Goal: Complete application form: Complete application form

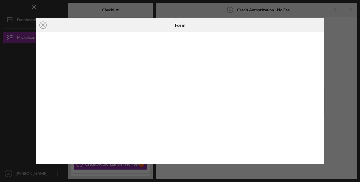
scroll to position [23, 0]
click at [43, 24] on icon "Icon/Close" at bounding box center [43, 25] width 14 height 14
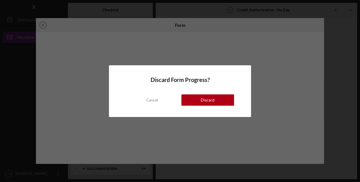
click at [198, 101] on button "Discard" at bounding box center [207, 99] width 53 height 11
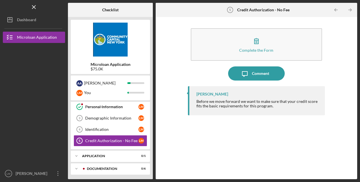
click at [35, 10] on icon "Icon/Menu Close" at bounding box center [34, 7] width 13 height 13
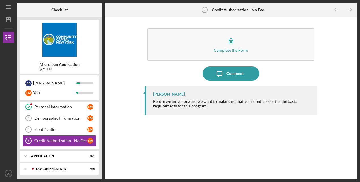
click at [59, 128] on div "Identification" at bounding box center [60, 129] width 53 height 5
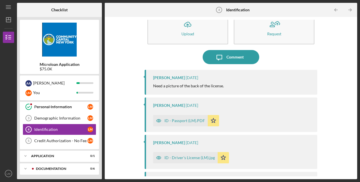
scroll to position [28, 0]
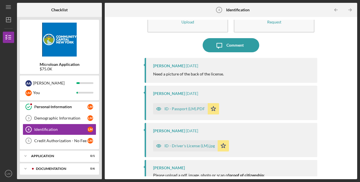
click at [44, 117] on div "Demographic Information" at bounding box center [60, 118] width 53 height 5
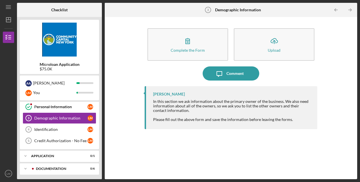
click at [200, 49] on div "Complete the Form" at bounding box center [188, 50] width 34 height 4
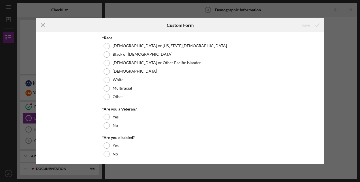
scroll to position [28, 0]
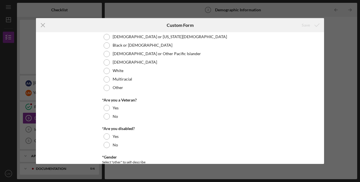
click at [107, 89] on div at bounding box center [107, 88] width 6 height 6
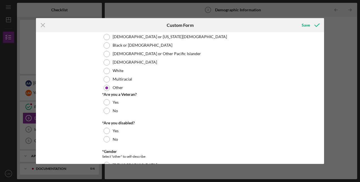
click at [107, 110] on div at bounding box center [107, 111] width 6 height 6
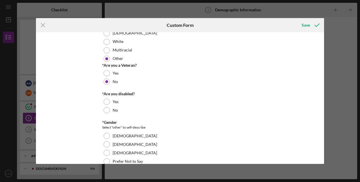
scroll to position [85, 0]
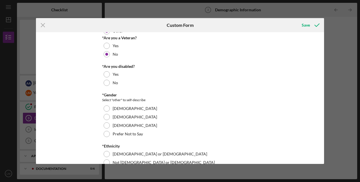
click at [107, 81] on div at bounding box center [107, 83] width 6 height 6
click at [106, 115] on div at bounding box center [107, 117] width 6 height 6
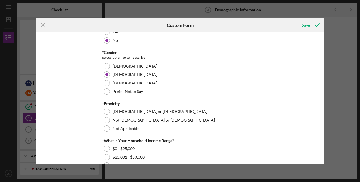
scroll to position [170, 0]
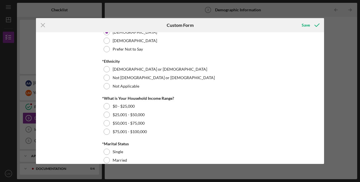
click at [104, 68] on div at bounding box center [107, 69] width 6 height 6
click at [107, 131] on div at bounding box center [107, 132] width 6 height 6
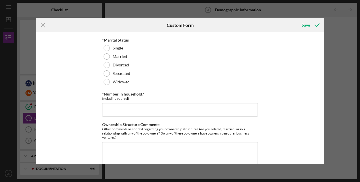
scroll to position [288, 0]
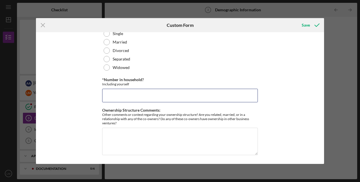
click at [148, 95] on input "*Number in household?" at bounding box center [180, 96] width 156 height 14
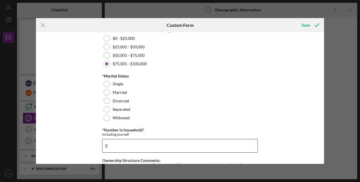
scroll to position [231, 0]
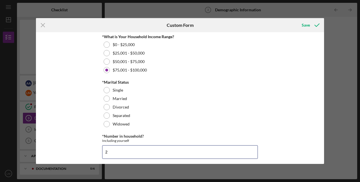
type input "2"
click at [307, 27] on div "Save" at bounding box center [306, 25] width 8 height 11
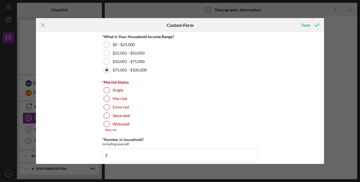
click at [41, 27] on line at bounding box center [43, 25] width 4 height 4
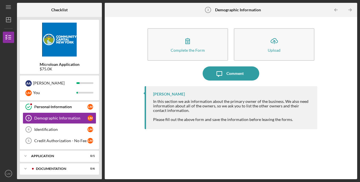
click at [8, 8] on icon "Icon/Menu" at bounding box center [8, 7] width 13 height 13
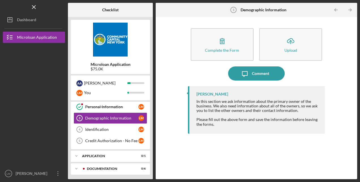
click at [30, 40] on div "Microloan Application" at bounding box center [37, 38] width 40 height 13
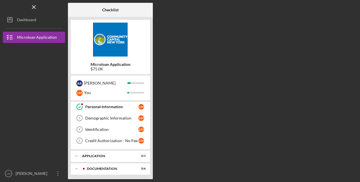
click at [25, 20] on div "Dashboard" at bounding box center [26, 20] width 19 height 13
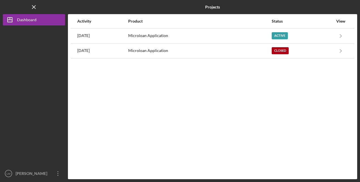
click at [195, 53] on div "Microloan Application" at bounding box center [199, 51] width 143 height 14
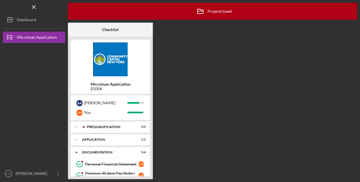
click at [76, 128] on polyline at bounding box center [77, 126] width 2 height 1
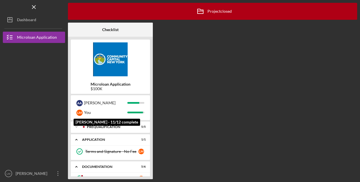
click at [122, 115] on div "You" at bounding box center [105, 113] width 43 height 10
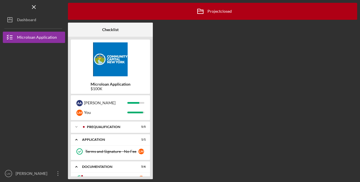
click at [76, 125] on icon "Icon/Expander" at bounding box center [76, 126] width 11 height 11
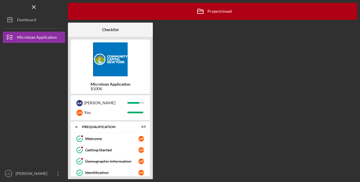
scroll to position [28, 0]
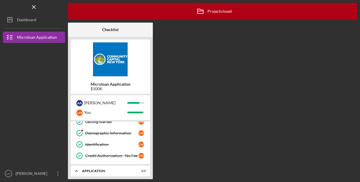
click at [107, 132] on div "Demographic Information" at bounding box center [111, 133] width 53 height 5
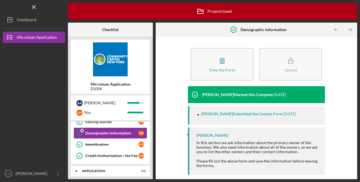
click at [217, 73] on button "View the Form Form" at bounding box center [222, 64] width 63 height 33
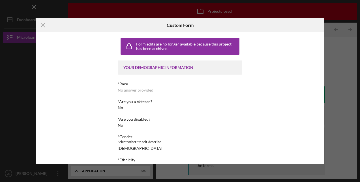
click at [43, 26] on icon "Icon/Menu Close" at bounding box center [43, 25] width 14 height 14
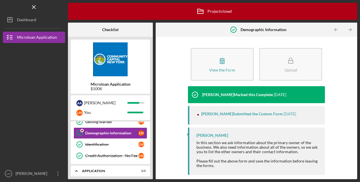
click at [31, 21] on div "Dashboard" at bounding box center [26, 20] width 19 height 13
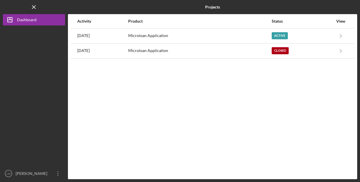
click at [180, 37] on div "Microloan Application" at bounding box center [199, 36] width 143 height 14
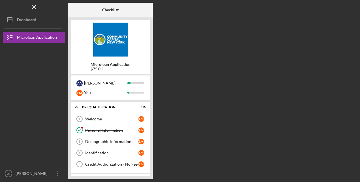
click at [113, 139] on div "Demographic Information" at bounding box center [111, 141] width 53 height 5
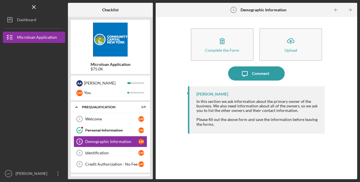
click at [230, 51] on div "Complete the Form" at bounding box center [222, 50] width 34 height 4
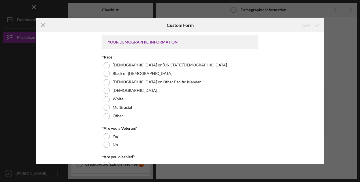
click at [107, 116] on div at bounding box center [107, 116] width 6 height 6
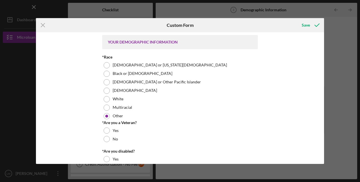
click at [106, 139] on div at bounding box center [107, 139] width 6 height 6
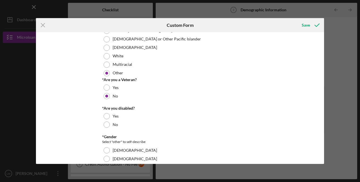
scroll to position [85, 0]
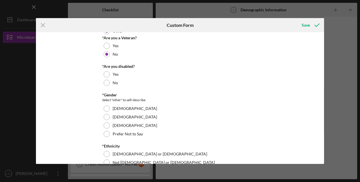
click at [106, 83] on div at bounding box center [107, 83] width 6 height 6
click at [106, 117] on div at bounding box center [107, 117] width 6 height 6
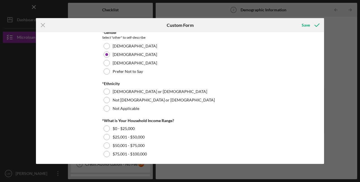
scroll to position [198, 0]
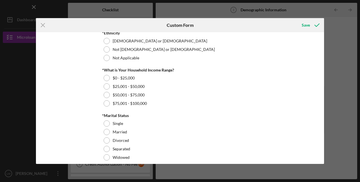
click at [107, 102] on div at bounding box center [107, 103] width 6 height 6
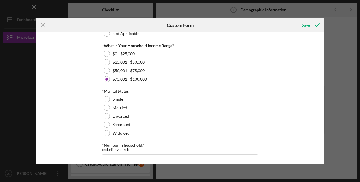
scroll to position [255, 0]
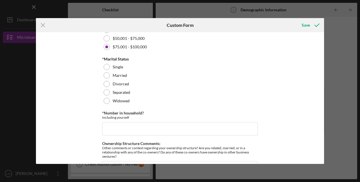
click at [107, 67] on div at bounding box center [107, 67] width 6 height 6
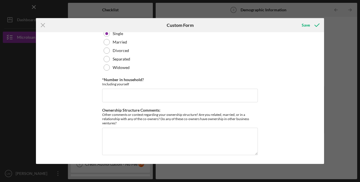
scroll to position [288, 0]
drag, startPoint x: 152, startPoint y: 104, endPoint x: 155, endPoint y: 98, distance: 6.8
click at [156, 96] on input "*Number in household?" at bounding box center [180, 96] width 156 height 14
type input "2"
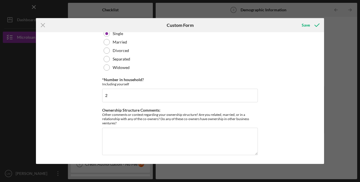
click at [314, 25] on icon "submit" at bounding box center [317, 25] width 14 height 14
click at [307, 28] on div "Save" at bounding box center [306, 25] width 8 height 11
click at [44, 25] on icon "Icon/Menu Close" at bounding box center [43, 25] width 14 height 14
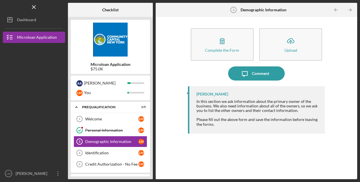
click at [224, 50] on div "Complete the Form" at bounding box center [222, 50] width 34 height 4
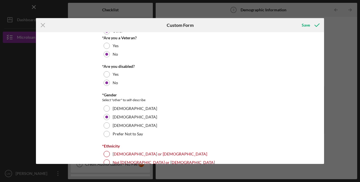
scroll to position [170, 0]
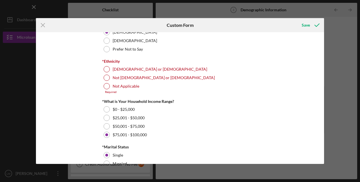
click at [106, 70] on div at bounding box center [107, 69] width 6 height 6
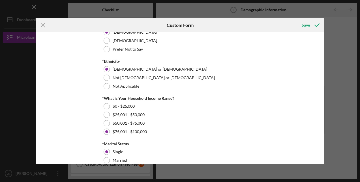
click at [307, 25] on div "Save" at bounding box center [306, 25] width 8 height 11
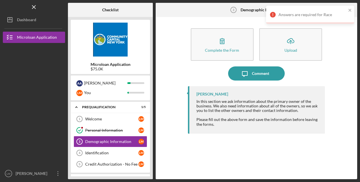
click at [228, 50] on div "Complete the Form" at bounding box center [222, 50] width 34 height 4
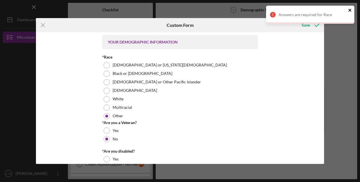
click at [351, 10] on icon "close" at bounding box center [350, 10] width 4 height 5
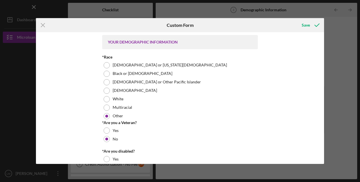
click at [306, 25] on div "Save" at bounding box center [306, 25] width 8 height 11
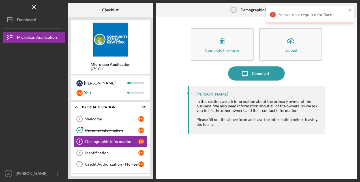
click at [239, 45] on button "Complete the Form Form" at bounding box center [222, 44] width 63 height 33
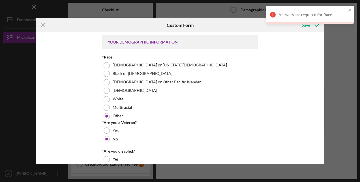
click at [110, 74] on div "Black or [DEMOGRAPHIC_DATA]" at bounding box center [180, 74] width 156 height 8
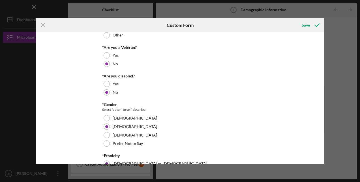
scroll to position [113, 0]
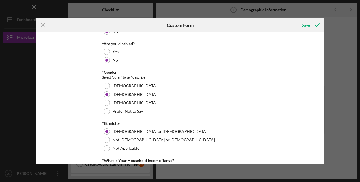
click at [307, 26] on div "Save" at bounding box center [306, 25] width 8 height 11
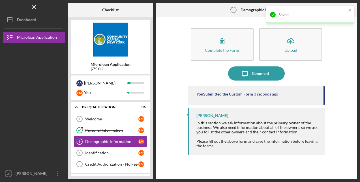
click at [41, 19] on button "Icon/Dashboard Dashboard" at bounding box center [34, 19] width 62 height 11
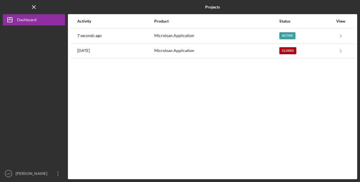
click at [197, 52] on div "Microloan Application" at bounding box center [216, 51] width 124 height 14
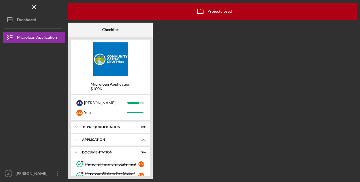
click at [78, 126] on icon "Icon/Expander" at bounding box center [76, 126] width 11 height 11
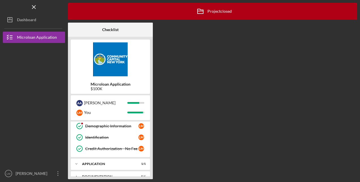
scroll to position [28, 0]
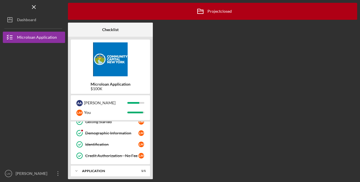
click at [100, 132] on div "Demographic Information" at bounding box center [111, 133] width 53 height 5
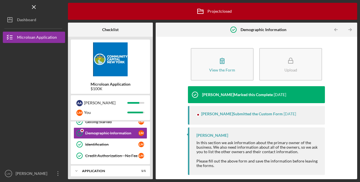
click at [228, 71] on div "View the Form" at bounding box center [222, 70] width 26 height 4
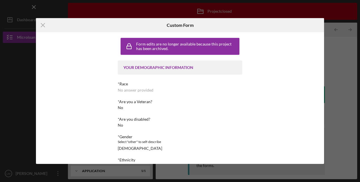
click at [43, 23] on icon "Icon/Menu Close" at bounding box center [43, 25] width 14 height 14
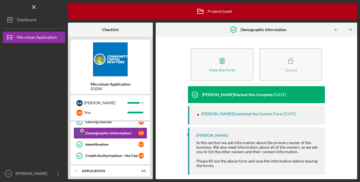
click at [31, 17] on div "Dashboard" at bounding box center [26, 20] width 19 height 13
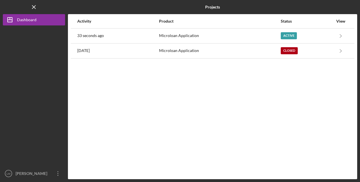
click at [188, 34] on div "Microloan Application" at bounding box center [219, 36] width 121 height 14
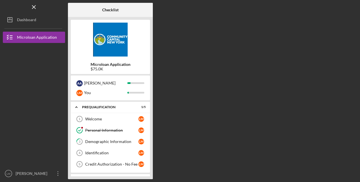
click at [116, 154] on div "Identification" at bounding box center [111, 153] width 53 height 5
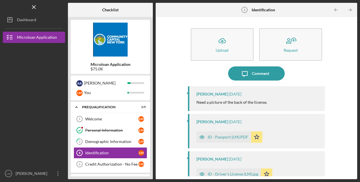
click at [228, 138] on div "ID - Passport (LM).PDF" at bounding box center [228, 137] width 40 height 5
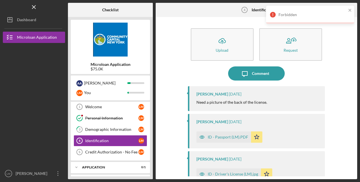
scroll to position [23, 0]
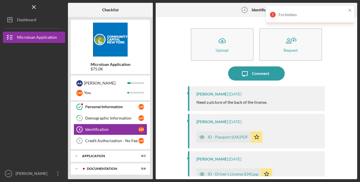
click at [125, 141] on div "Credit Authorization - No Fee" at bounding box center [111, 141] width 53 height 5
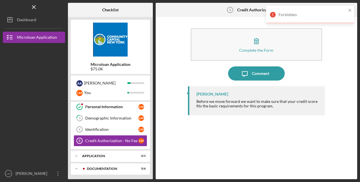
click at [266, 48] on button "Complete the Form Form" at bounding box center [256, 44] width 131 height 33
